Goal: Check status

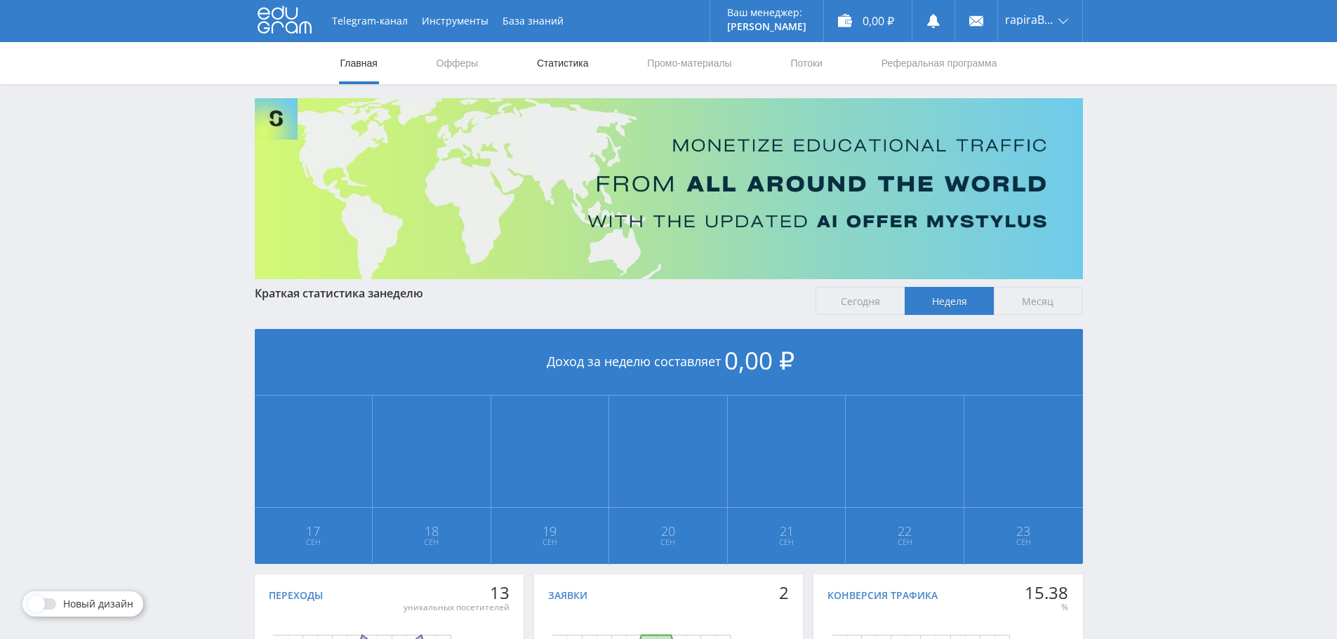
click at [563, 53] on link "Статистика" at bounding box center [562, 63] width 55 height 42
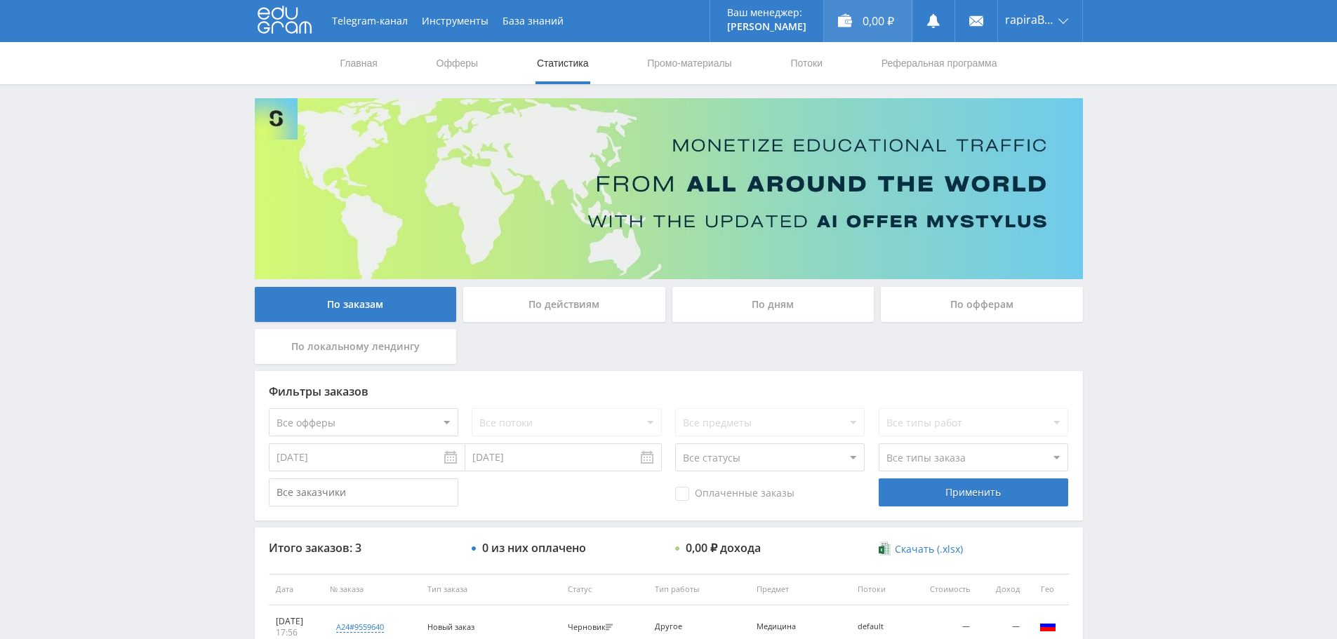
click at [845, 27] on div "0,00 ₽" at bounding box center [868, 21] width 88 height 42
